Goal: Transaction & Acquisition: Purchase product/service

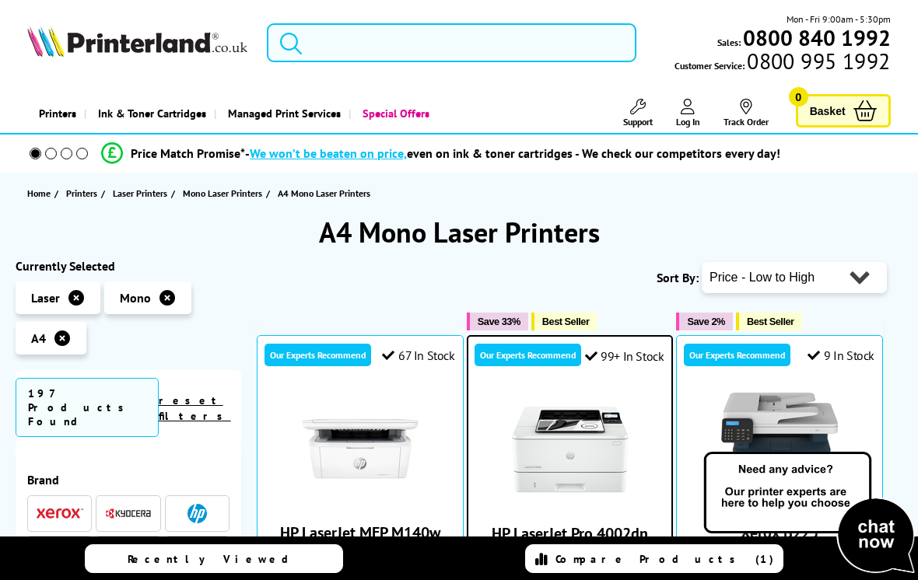
click at [872, 284] on select "Popularity Rating Price - Low to High Price - High to Low Running Costs - Low t…" at bounding box center [794, 277] width 185 height 31
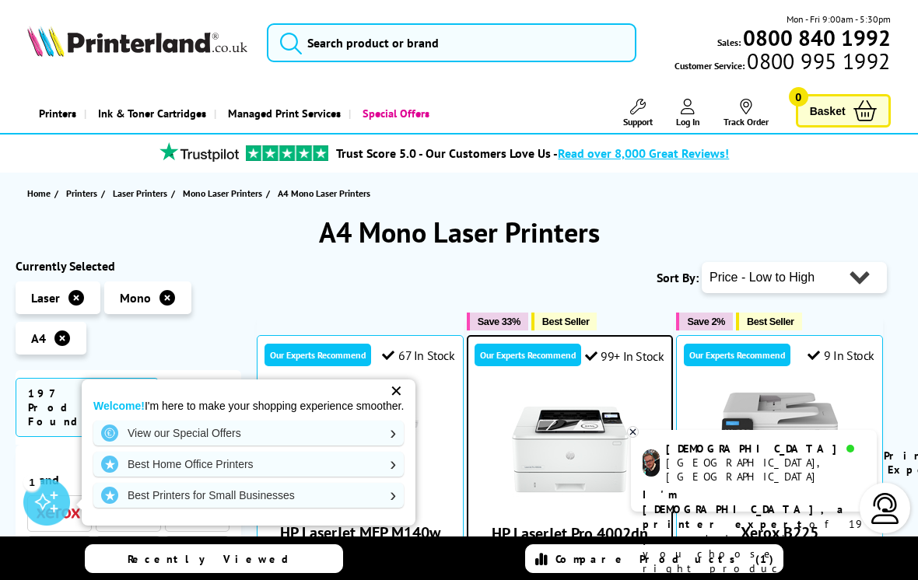
select select "Running Costs"
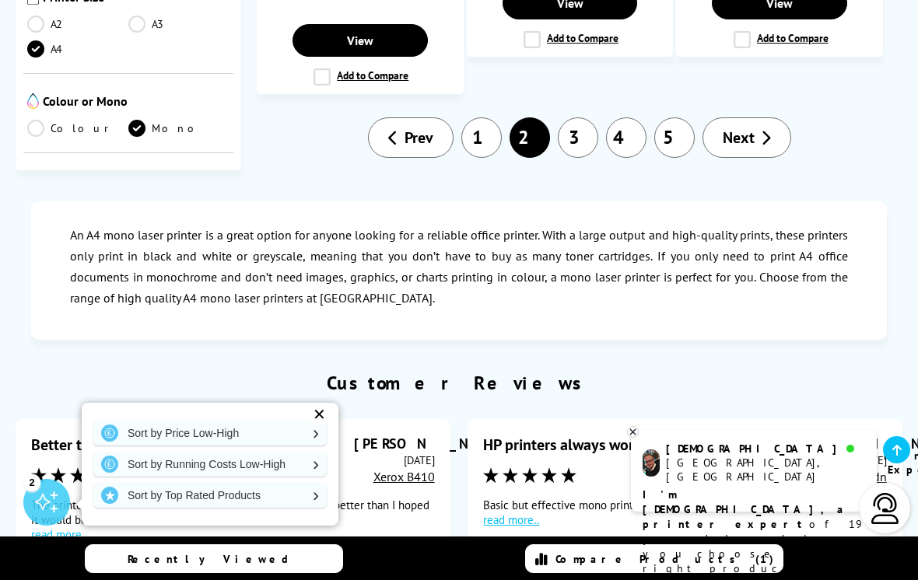
scroll to position [2573, 0]
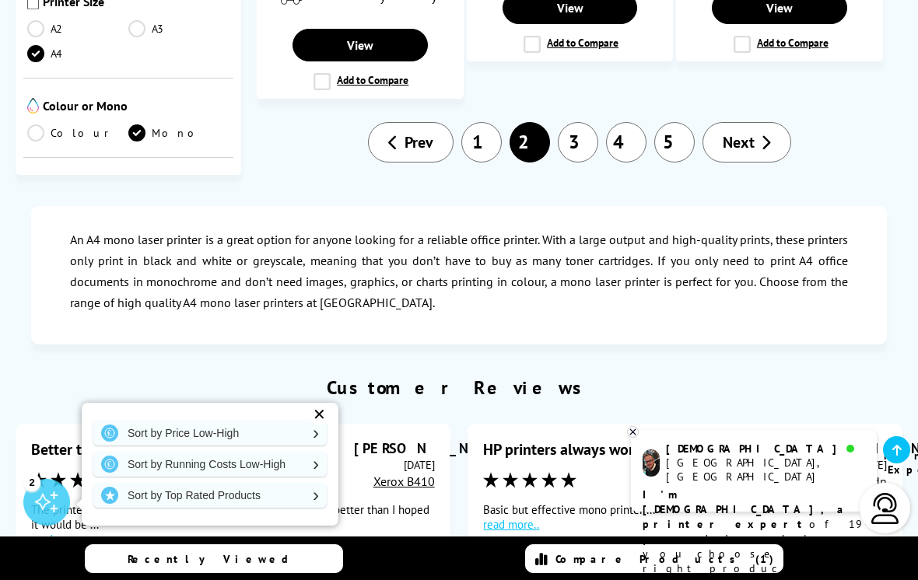
click at [488, 122] on link "1" at bounding box center [481, 142] width 40 height 40
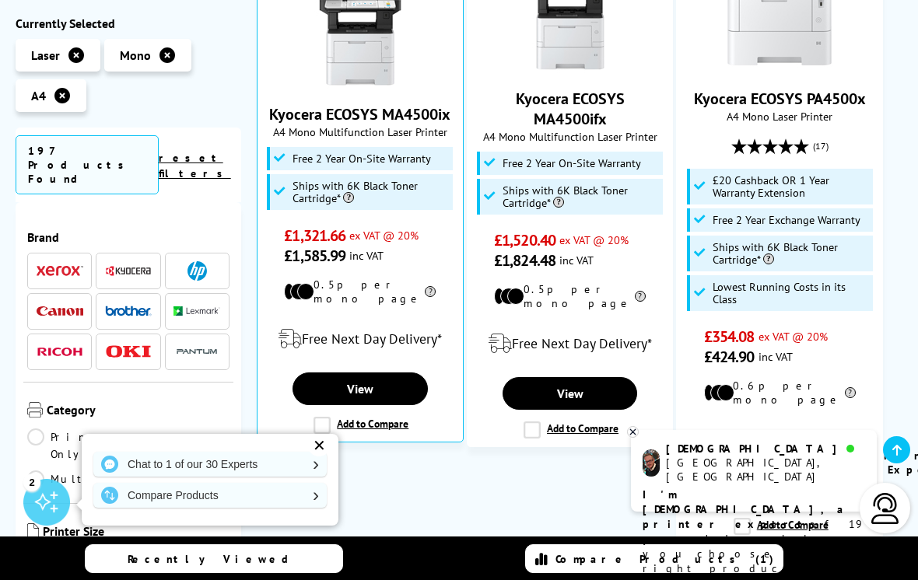
scroll to position [1071, 0]
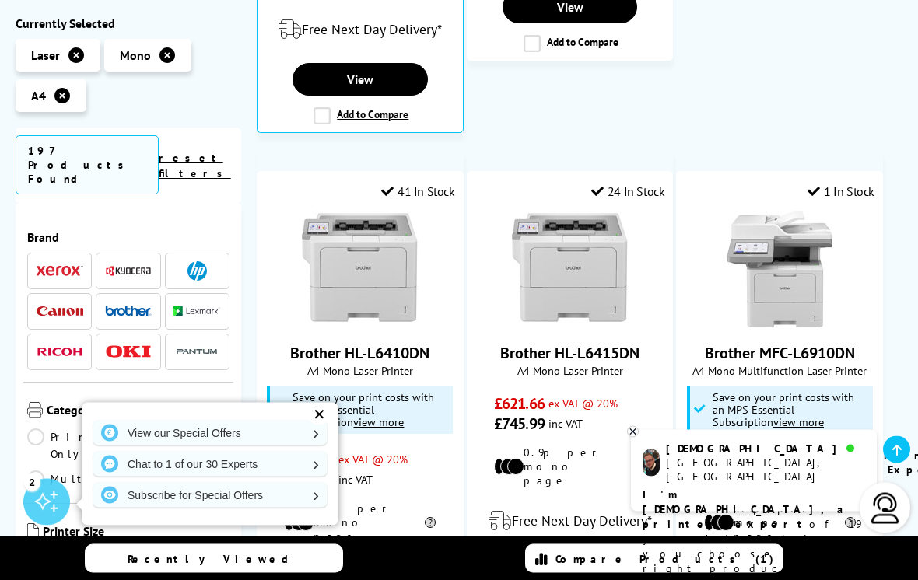
scroll to position [1330, 0]
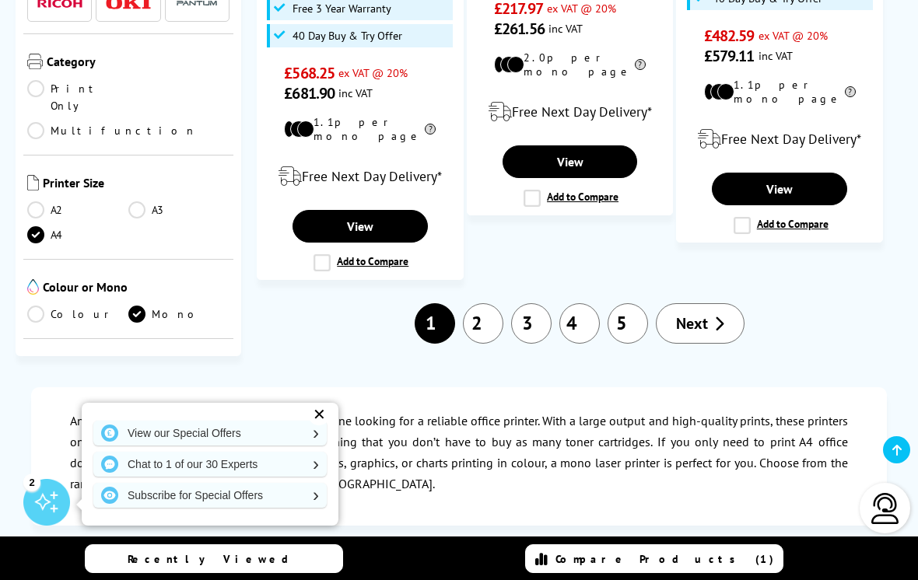
scroll to position [2534, 0]
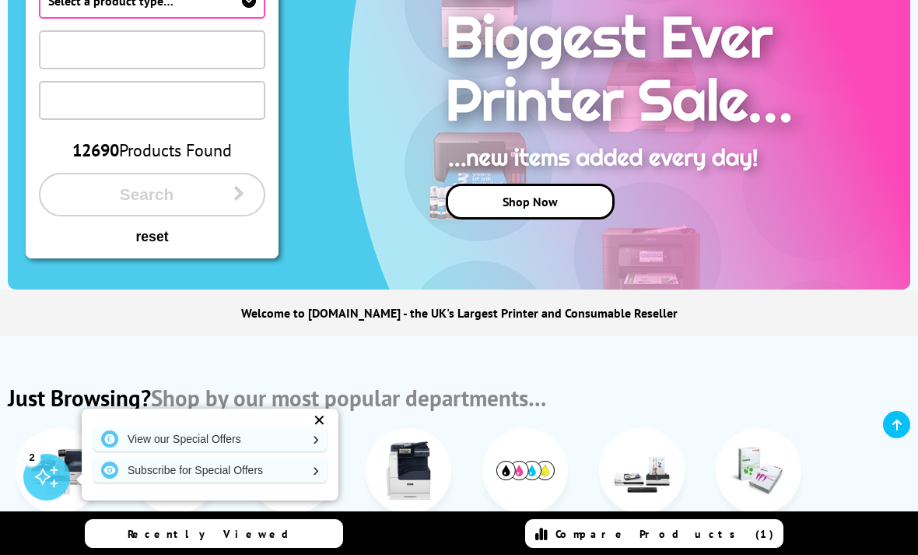
scroll to position [296, 0]
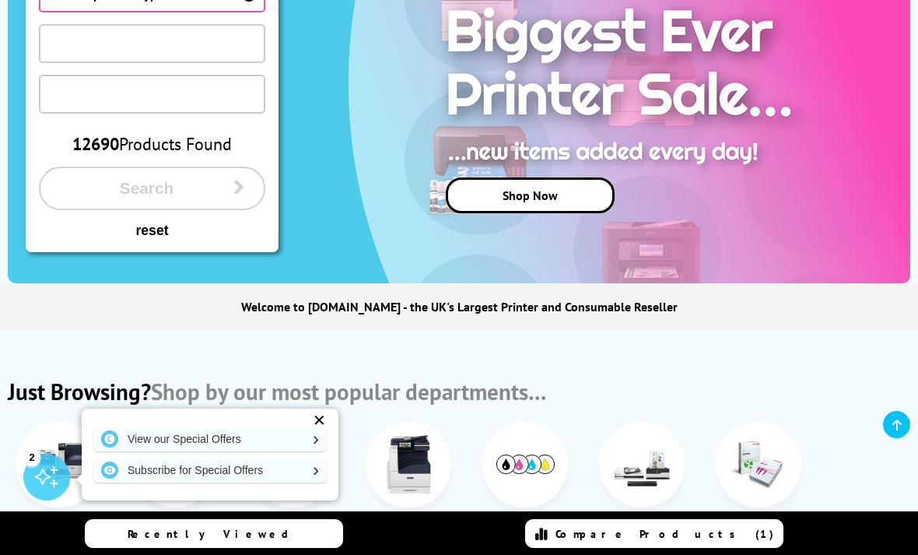
click at [551, 199] on link "Shop Now" at bounding box center [530, 195] width 169 height 36
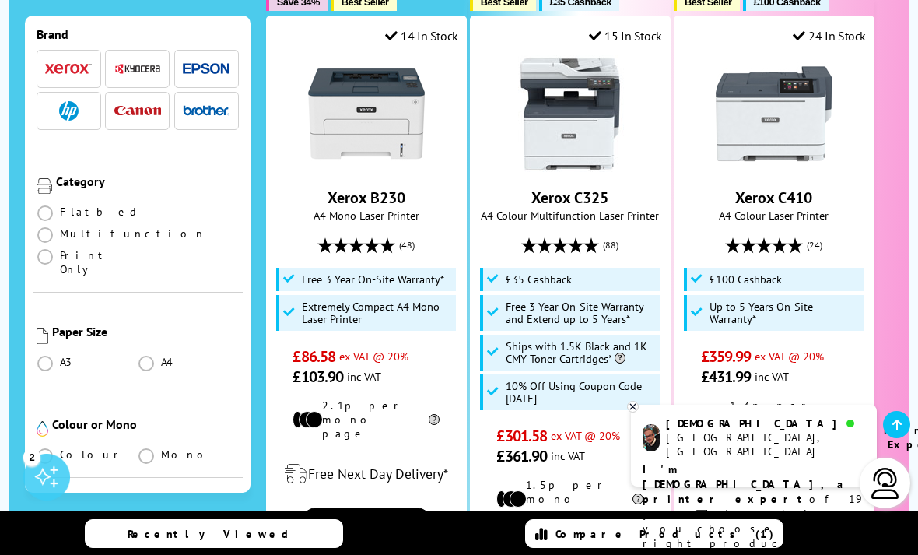
scroll to position [94, 0]
click at [153, 447] on span at bounding box center [146, 455] width 16 height 16
click at [161, 448] on input "radio" at bounding box center [161, 448] width 0 height 0
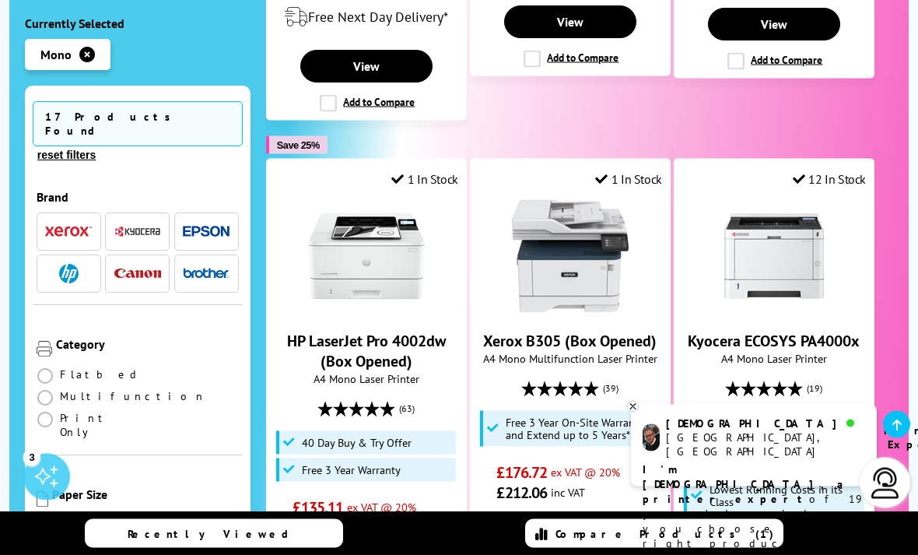
scroll to position [2114, 0]
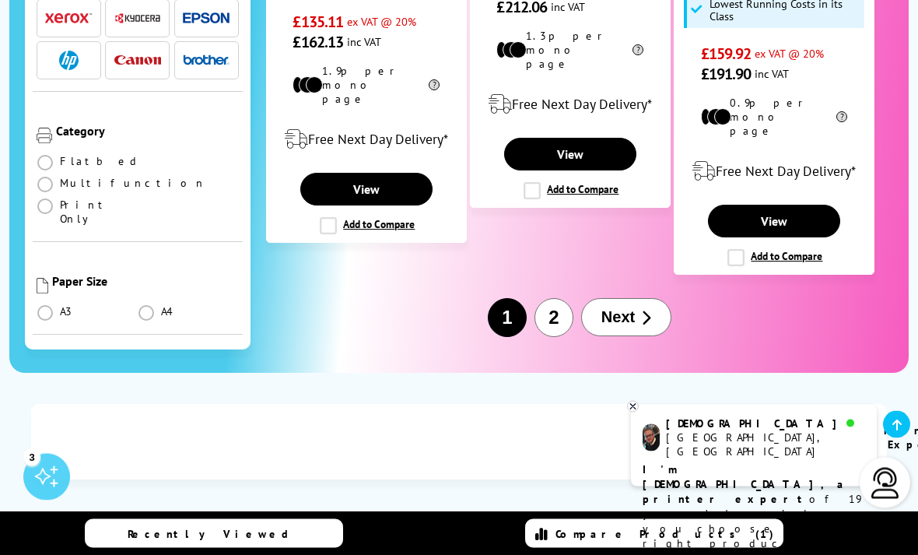
scroll to position [2599, 0]
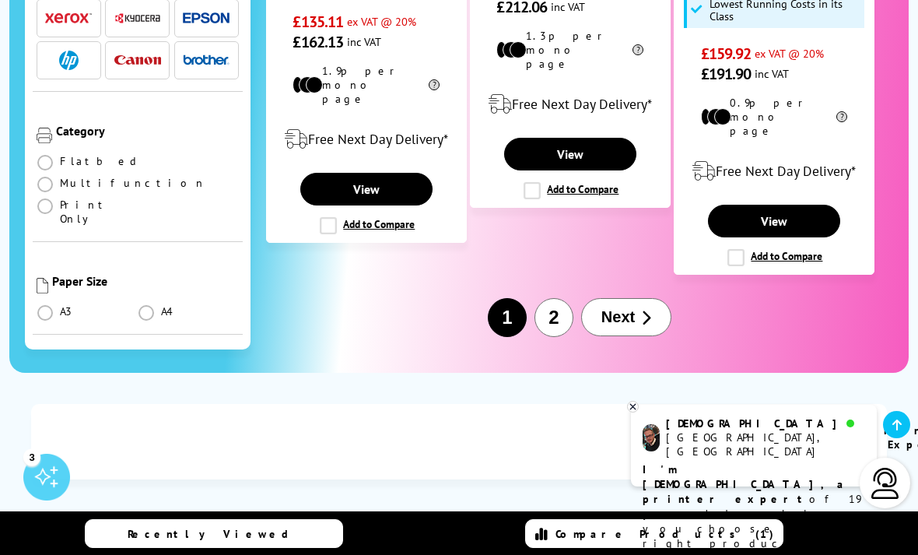
click at [624, 298] on button "Next" at bounding box center [626, 317] width 90 height 38
